Goal: Task Accomplishment & Management: Manage account settings

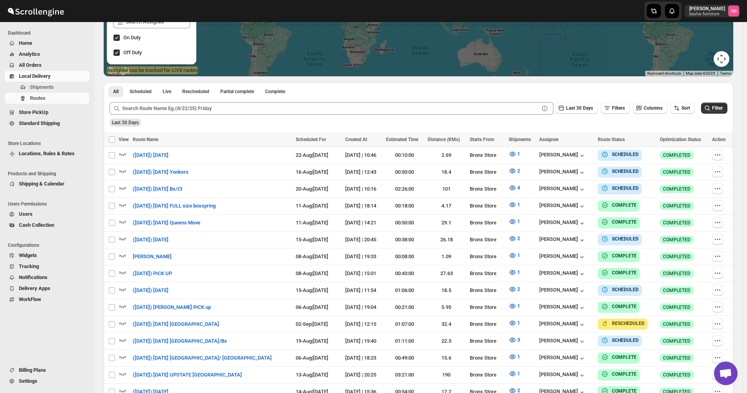
scroll to position [157, 0]
click at [676, 106] on icon "button" at bounding box center [677, 108] width 8 height 8
click at [676, 150] on div "Due Date" at bounding box center [673, 150] width 21 height 8
click at [591, 108] on span "Last 30 Days" at bounding box center [579, 107] width 27 height 5
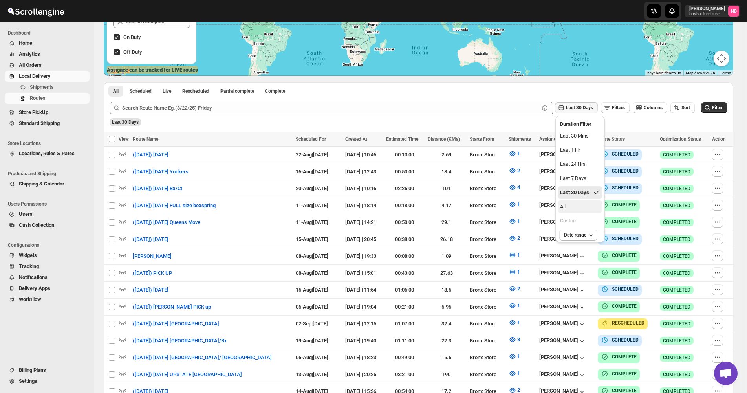
click at [579, 206] on button "All" at bounding box center [580, 206] width 45 height 13
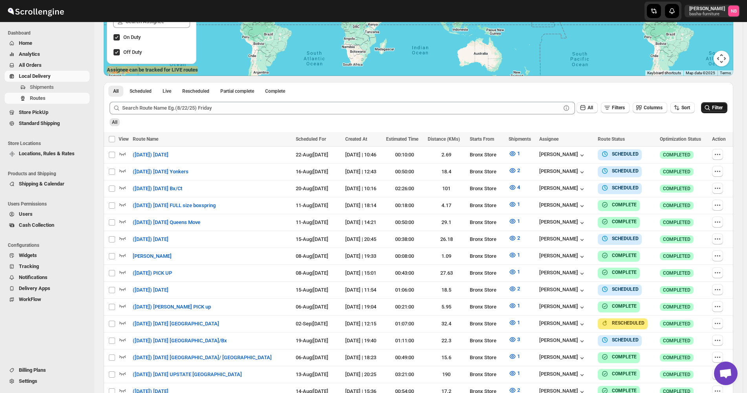
click at [727, 110] on button "Filter" at bounding box center [714, 107] width 26 height 11
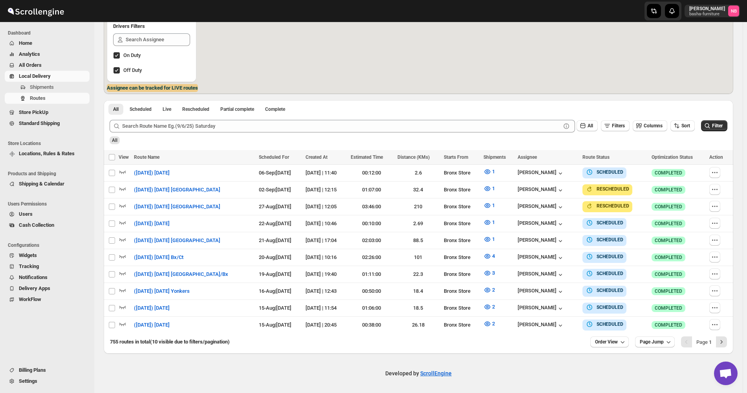
scroll to position [135, 0]
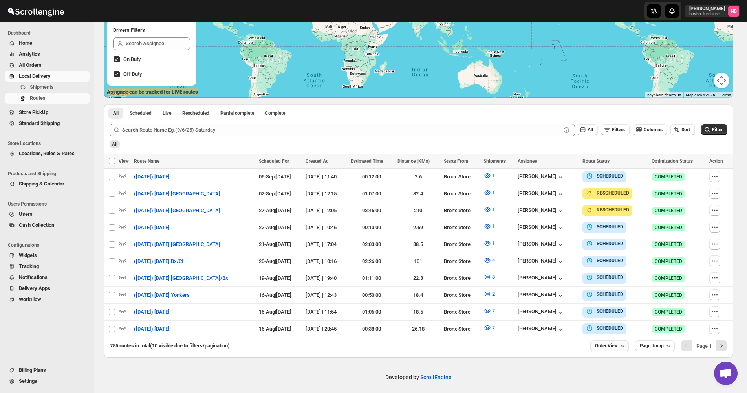
click at [622, 341] on button "Order View" at bounding box center [609, 345] width 38 height 11
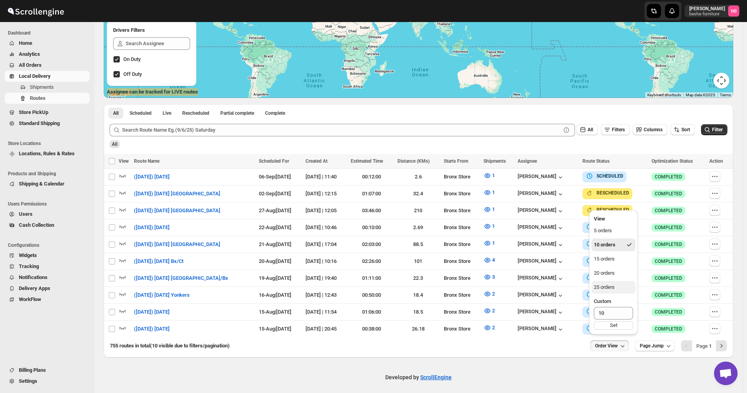
click at [618, 290] on button "25 orders" at bounding box center [613, 287] width 44 height 13
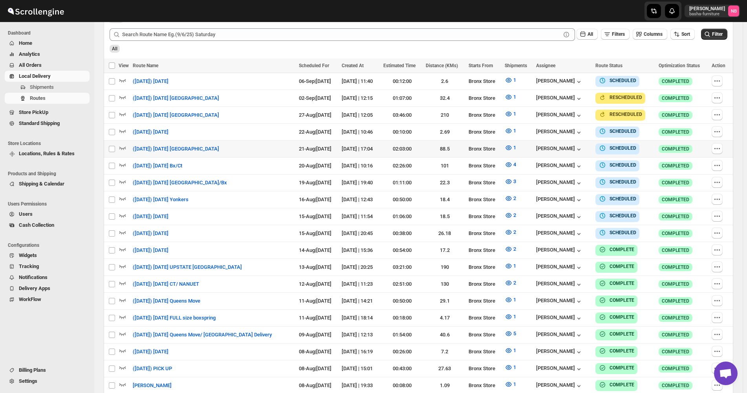
scroll to position [236, 0]
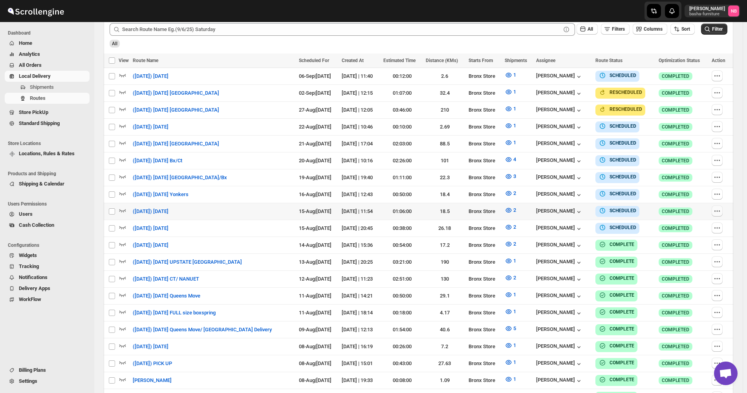
click at [720, 210] on icon "button" at bounding box center [718, 210] width 1 height 1
checkbox input "true"
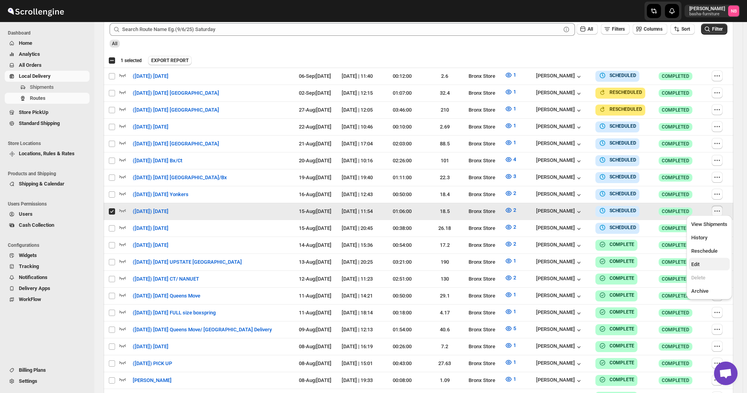
click at [695, 265] on span "Edit" at bounding box center [695, 264] width 8 height 6
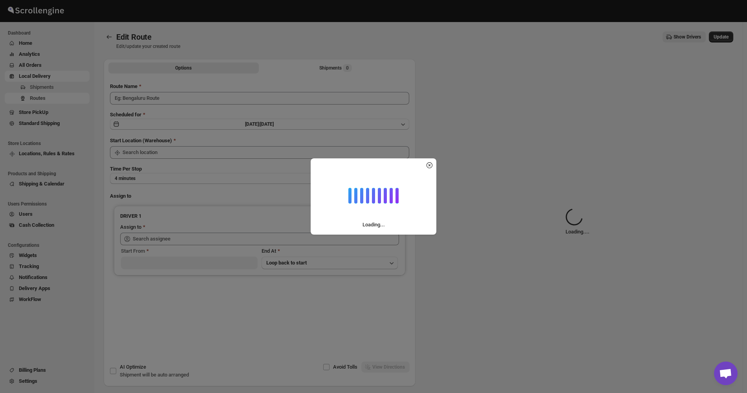
type input "([DATE]) [DATE]"
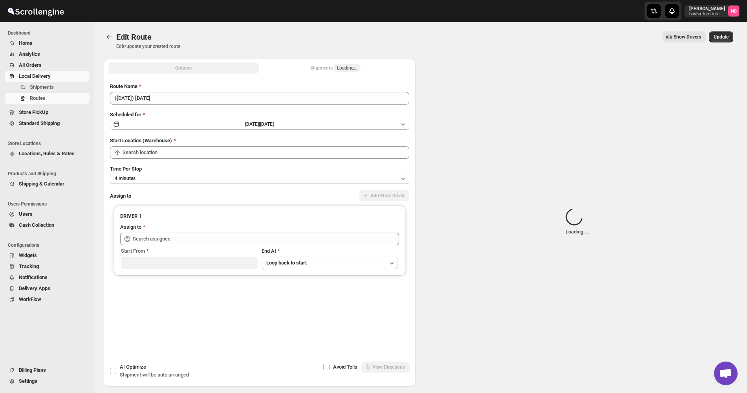
type input "Bronx Store"
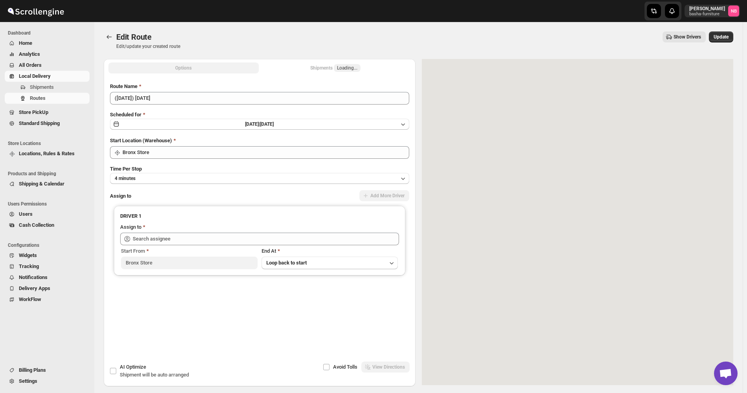
type input "[PERSON_NAME] ([EMAIL_ADDRESS][DOMAIN_NAME])"
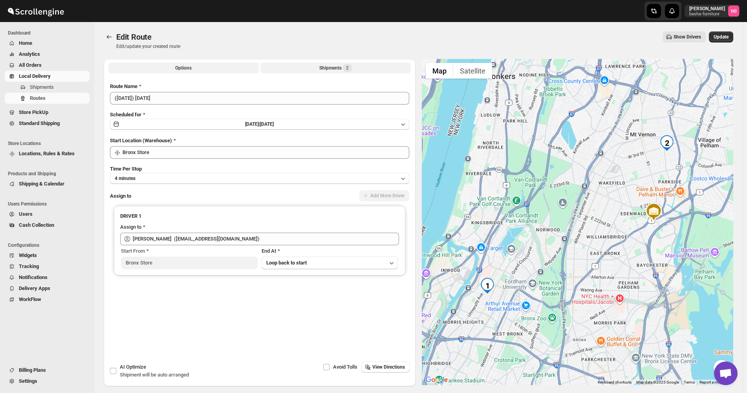
click at [342, 72] on button "Shipments 2" at bounding box center [335, 67] width 150 height 11
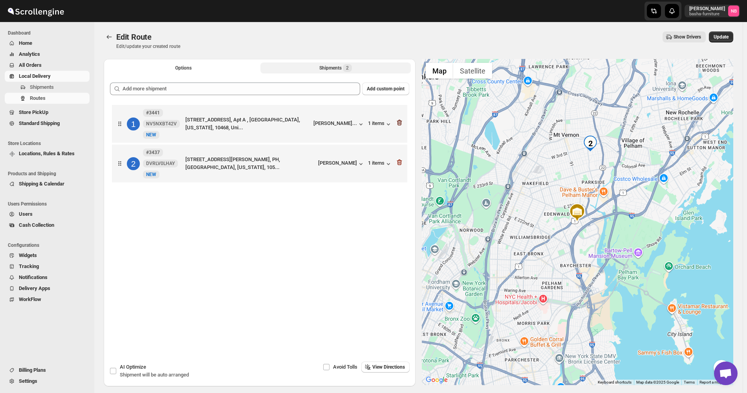
click at [402, 122] on icon "button" at bounding box center [399, 123] width 5 height 6
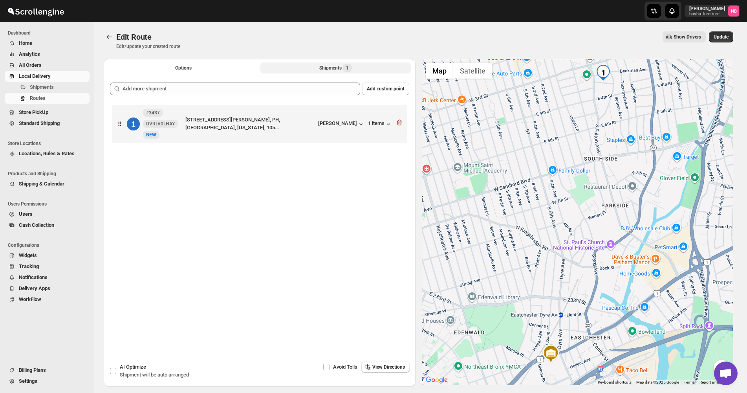
click at [402, 122] on icon "button" at bounding box center [399, 123] width 5 height 6
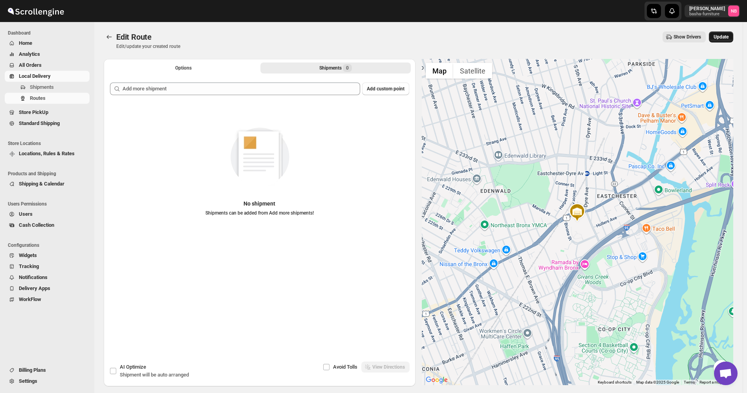
click at [728, 35] on span "Update" at bounding box center [720, 37] width 15 height 6
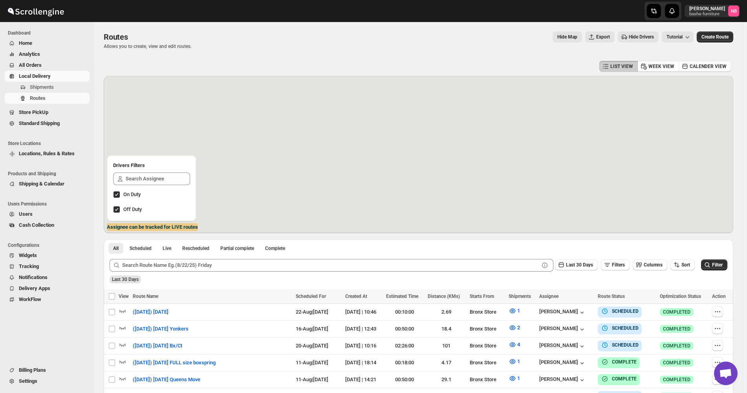
scroll to position [196, 0]
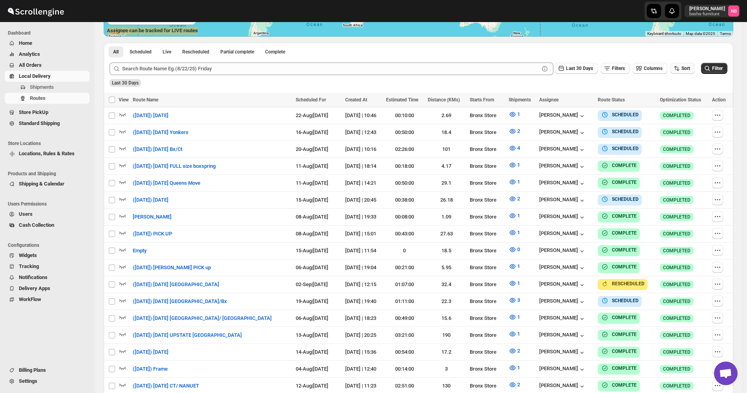
click at [690, 71] on span "Sort" at bounding box center [685, 68] width 9 height 5
click at [688, 103] on ul "Created Date Due Date Route Name Stops Status" at bounding box center [684, 124] width 48 height 69
click at [688, 105] on button "Due Date" at bounding box center [684, 110] width 48 height 13
click at [575, 67] on span "Last 30 Days" at bounding box center [579, 68] width 27 height 5
click at [579, 165] on button "All" at bounding box center [580, 167] width 45 height 13
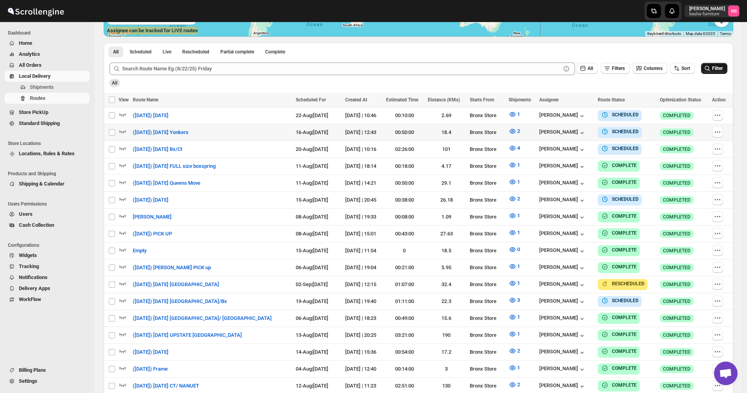
click at [707, 69] on icon "submit" at bounding box center [707, 68] width 8 height 8
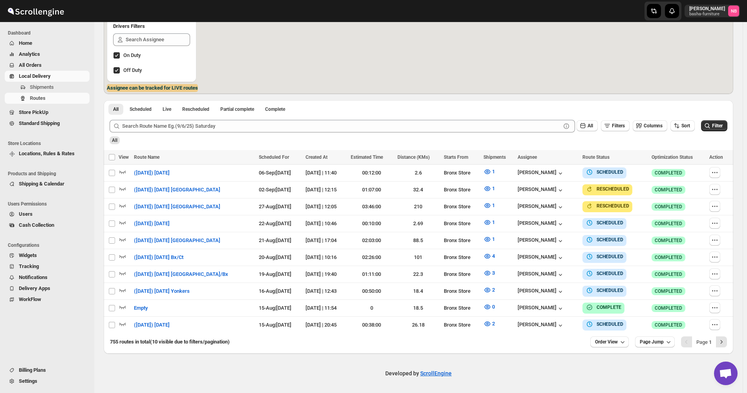
scroll to position [135, 0]
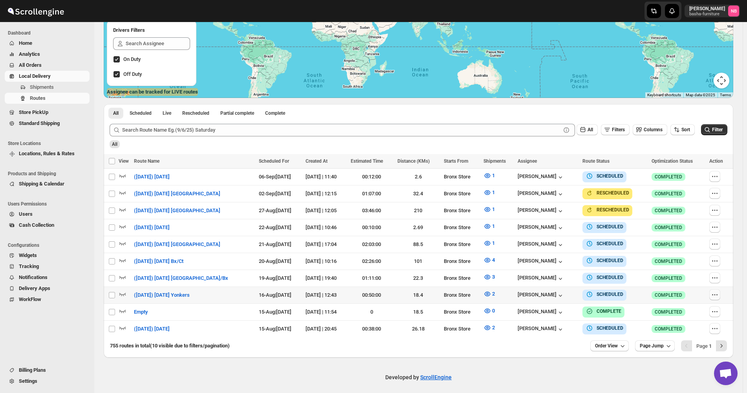
click at [717, 294] on icon "button" at bounding box center [716, 294] width 1 height 1
checkbox input "true"
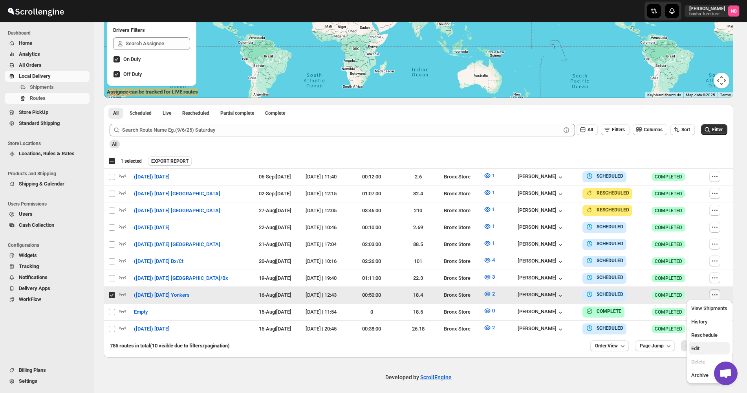
click at [700, 346] on span "Edit" at bounding box center [709, 348] width 36 height 8
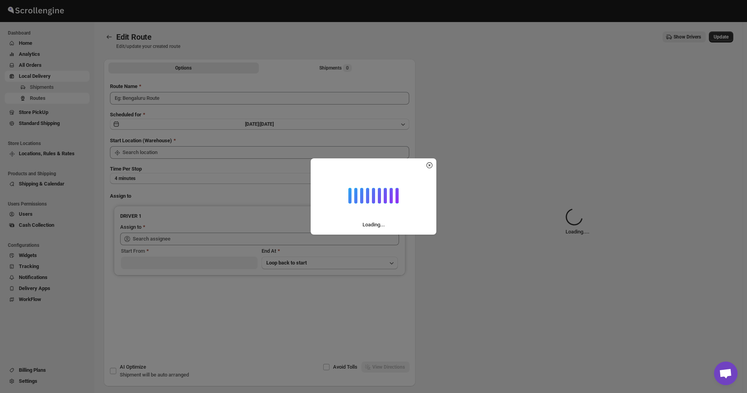
type input "([DATE]) [DATE] Yonkers"
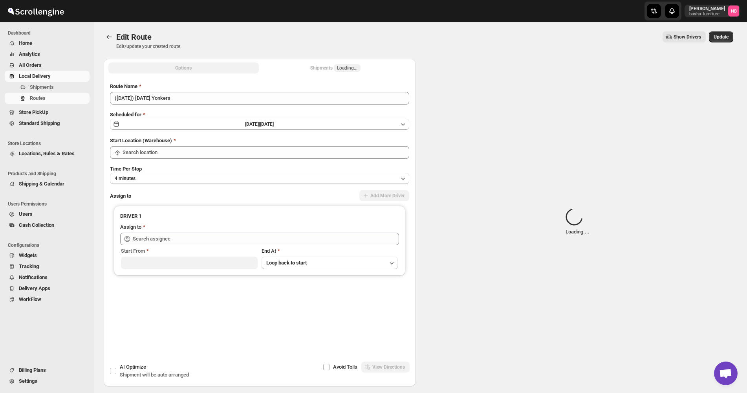
click at [323, 68] on div "Shipments Loading..." at bounding box center [335, 68] width 50 height 8
type input "Bronx Store"
type input "[PERSON_NAME] ([EMAIL_ADDRESS][DOMAIN_NAME])"
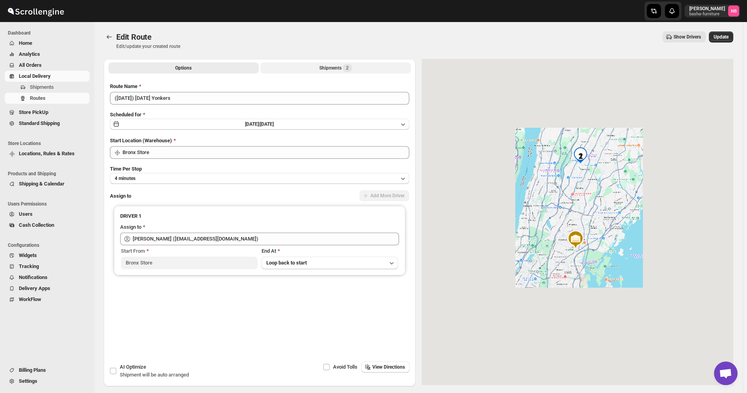
click at [323, 68] on div "Shipments 2" at bounding box center [335, 68] width 33 height 8
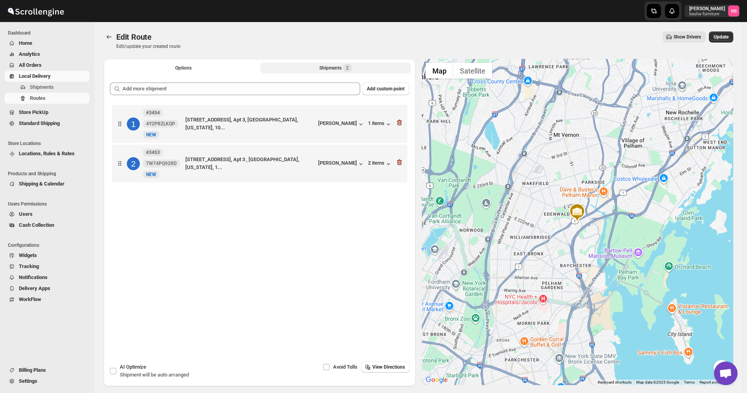
click at [296, 67] on button "Shipments 2" at bounding box center [335, 67] width 150 height 11
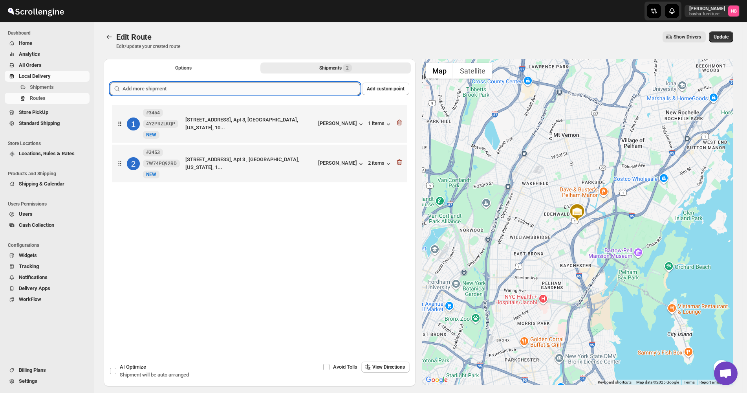
click at [285, 88] on input "text" at bounding box center [241, 88] width 238 height 13
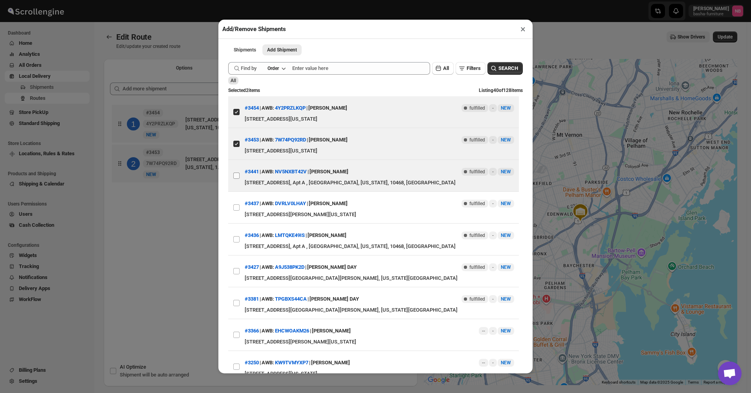
click at [237, 174] on input "View details for 6897cea0f7cd3703b5a97e95" at bounding box center [236, 175] width 6 height 6
checkbox input "true"
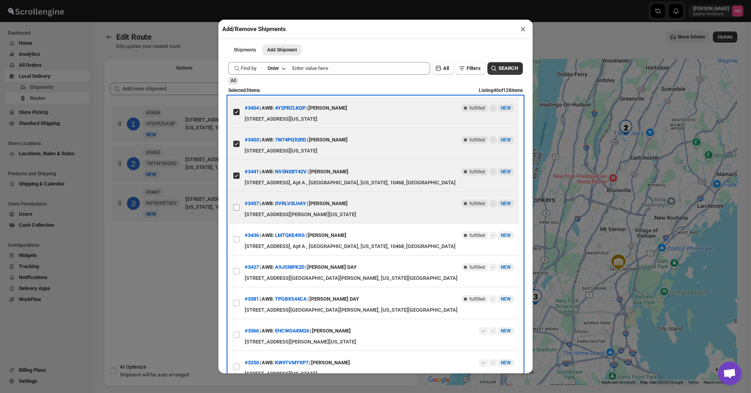
click at [240, 209] on label "View details for 68961da1f7cd3703b5a94d4e" at bounding box center [236, 207] width 16 height 31
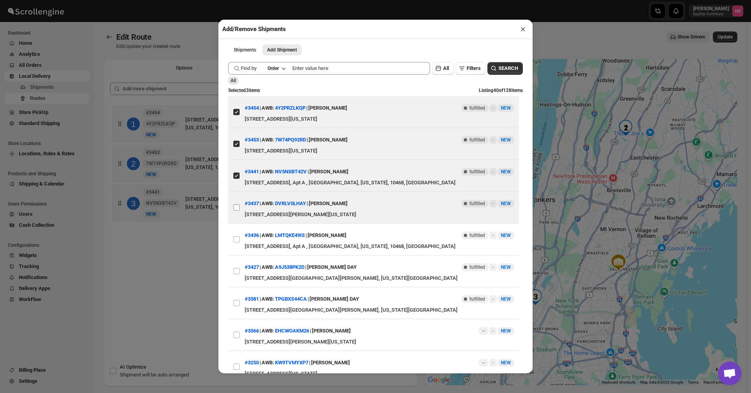
click at [239, 209] on input "View details for 68961da1f7cd3703b5a94d4e" at bounding box center [236, 207] width 6 height 6
checkbox input "true"
click at [197, 262] on div "Add/Remove Shipments × Shipments Add Shipment More views Shipments Add Shipment…" at bounding box center [375, 196] width 751 height 393
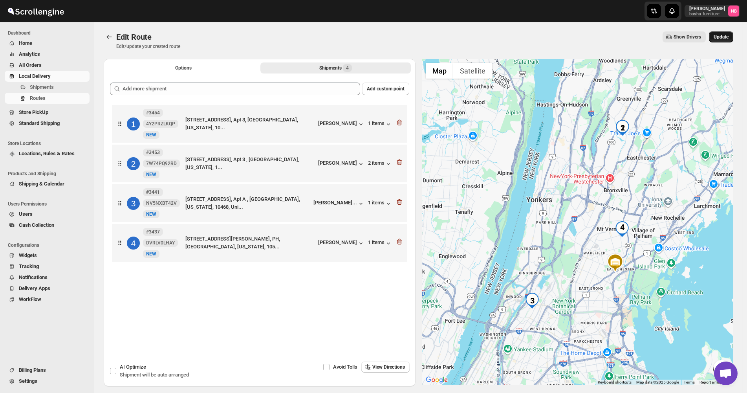
click at [728, 38] on span "Update" at bounding box center [720, 37] width 15 height 6
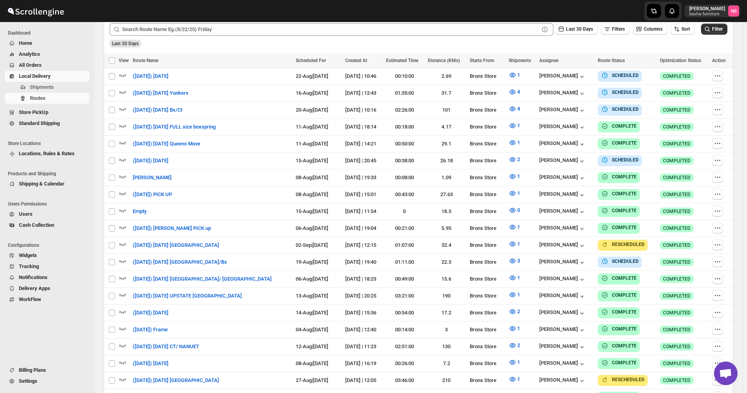
scroll to position [196, 0]
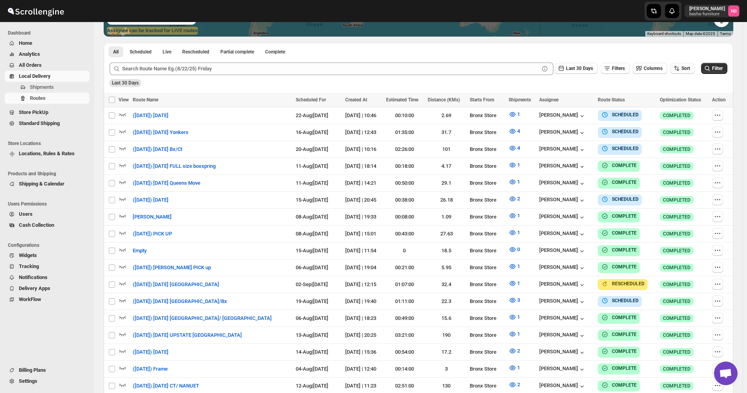
click at [686, 70] on span "Sort" at bounding box center [685, 68] width 9 height 5
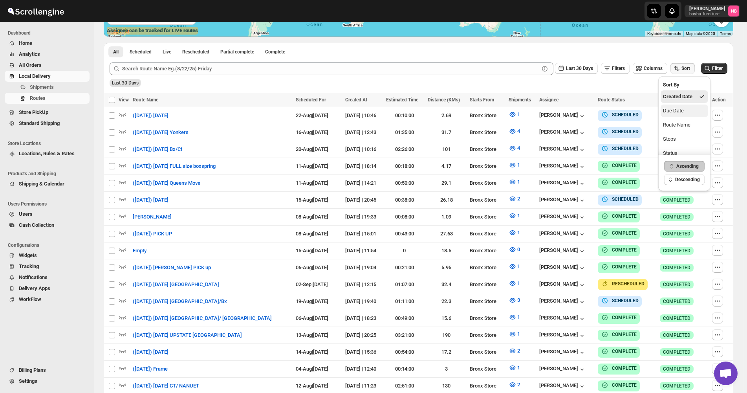
click at [682, 113] on div "Due Date" at bounding box center [673, 111] width 21 height 8
click at [593, 67] on span "Last 30 Days" at bounding box center [579, 68] width 27 height 5
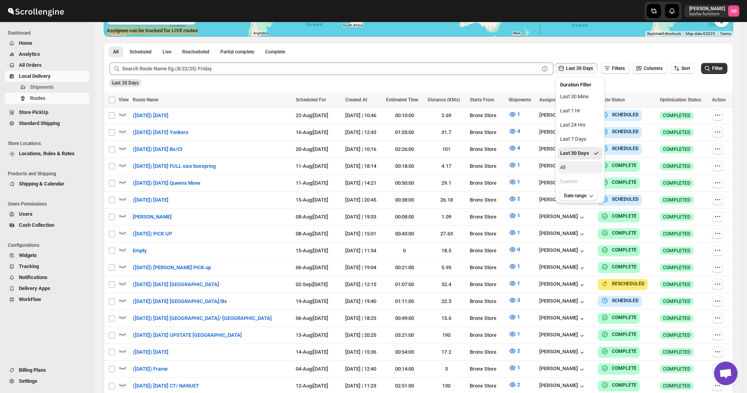
click at [592, 167] on button "All" at bounding box center [580, 167] width 45 height 13
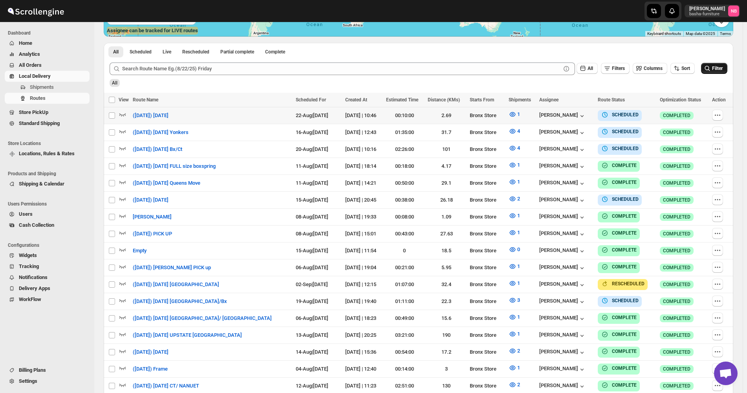
click at [718, 66] on span "Filter" at bounding box center [717, 68] width 11 height 5
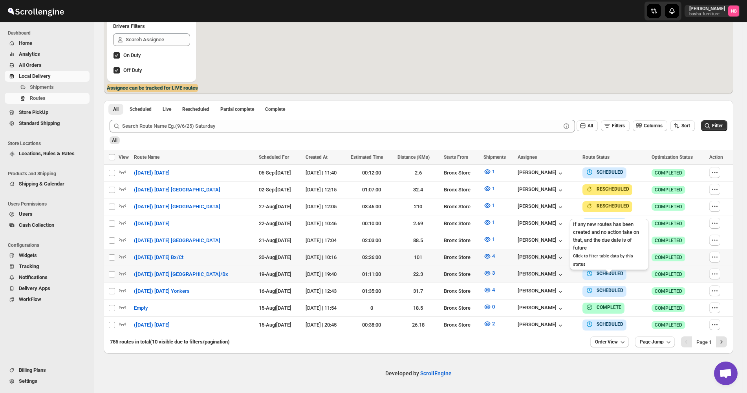
scroll to position [135, 0]
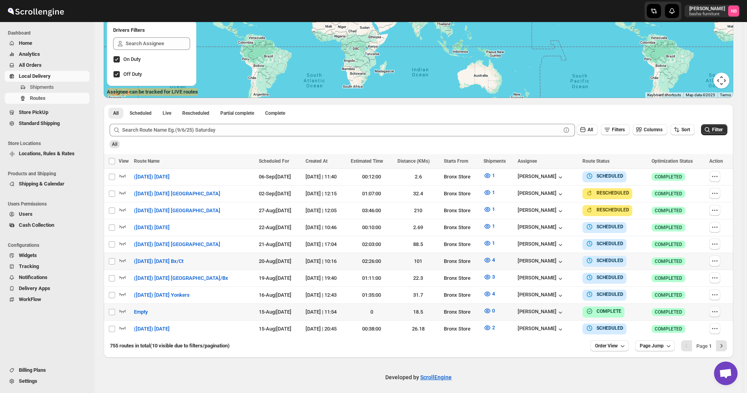
click at [717, 307] on icon "button" at bounding box center [715, 311] width 8 height 8
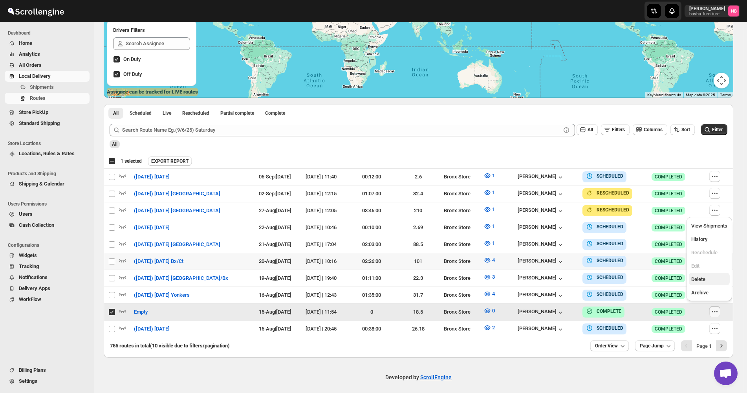
click at [711, 275] on span "Delete" at bounding box center [709, 279] width 36 height 8
checkbox input "false"
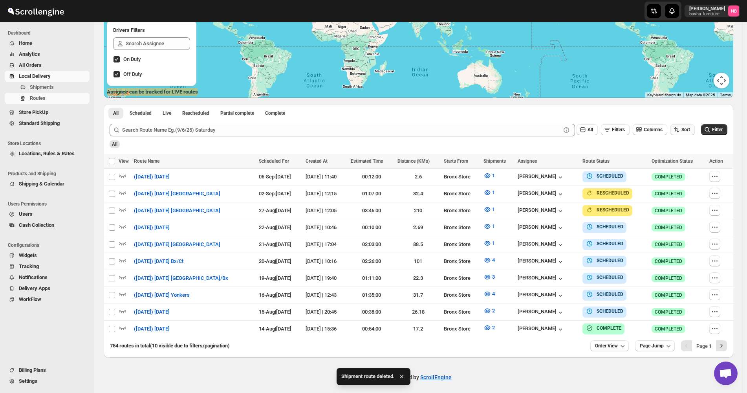
click at [683, 135] on button "Sort" at bounding box center [682, 129] width 24 height 11
click at [629, 150] on div "Submit All Filters Columns Sort Filter All" at bounding box center [418, 136] width 629 height 36
click at [625, 346] on button "Order View" at bounding box center [609, 345] width 38 height 11
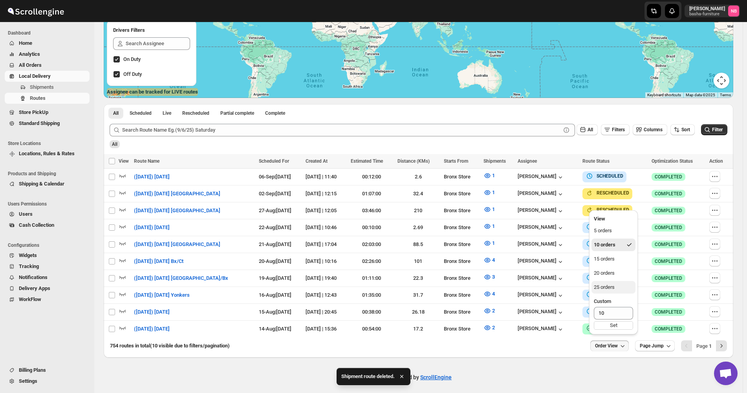
click at [614, 288] on div "25 orders" at bounding box center [604, 287] width 21 height 8
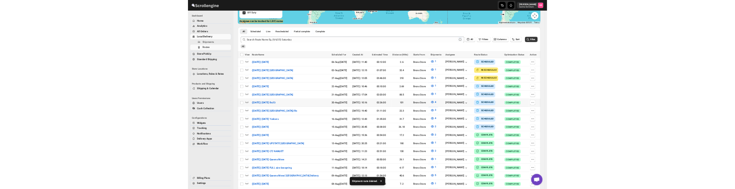
scroll to position [196, 0]
